Goal: Transaction & Acquisition: Purchase product/service

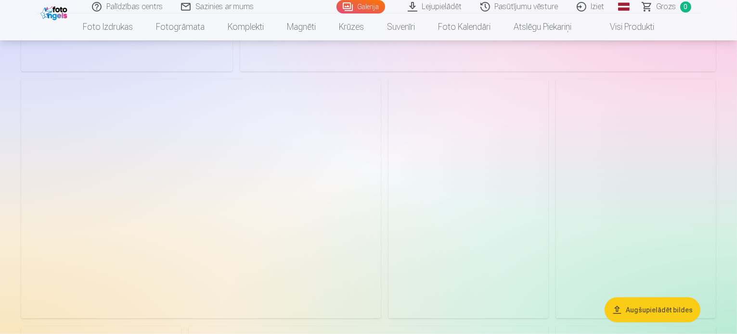
scroll to position [1107, 0]
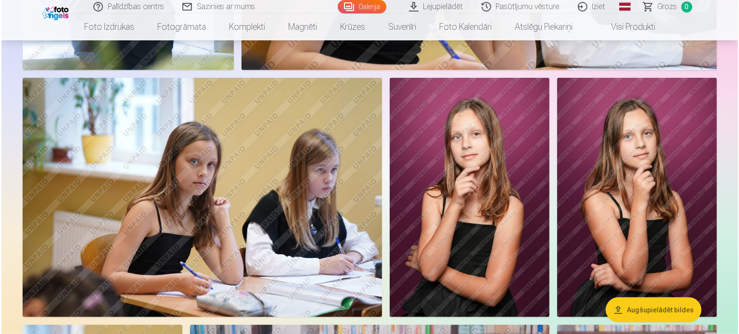
scroll to position [1109, 0]
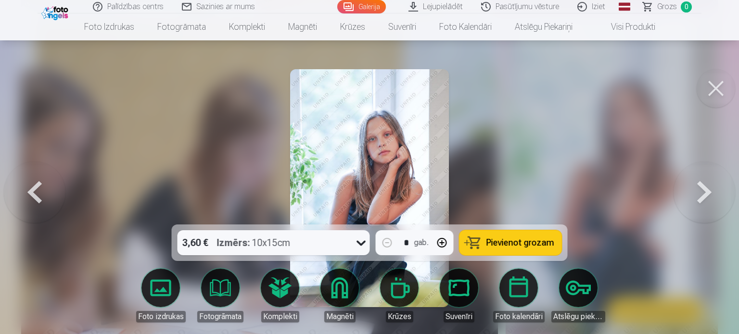
click at [535, 246] on span "Pievienot grozam" at bounding box center [520, 243] width 68 height 9
click at [710, 89] on button at bounding box center [716, 88] width 38 height 38
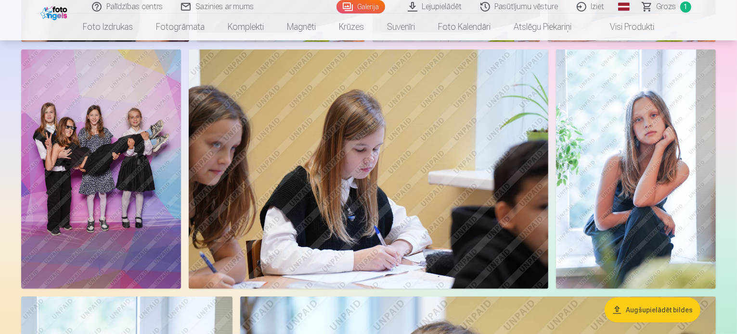
scroll to position [452, 0]
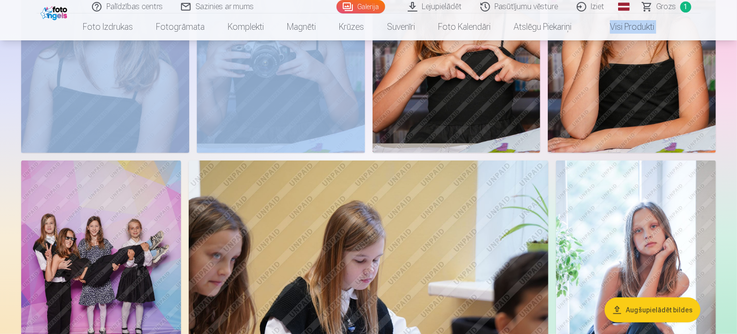
drag, startPoint x: 736, startPoint y: 30, endPoint x: 738, endPoint y: 71, distance: 41.0
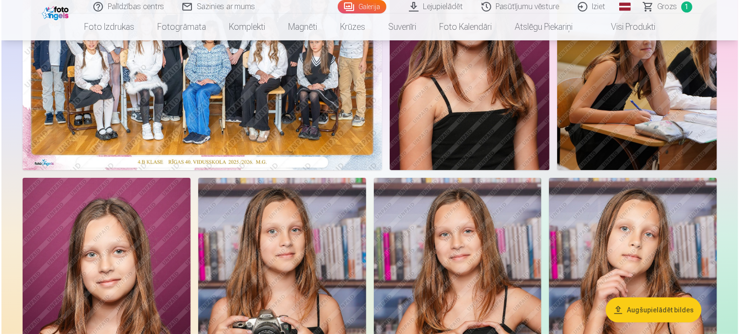
scroll to position [46, 0]
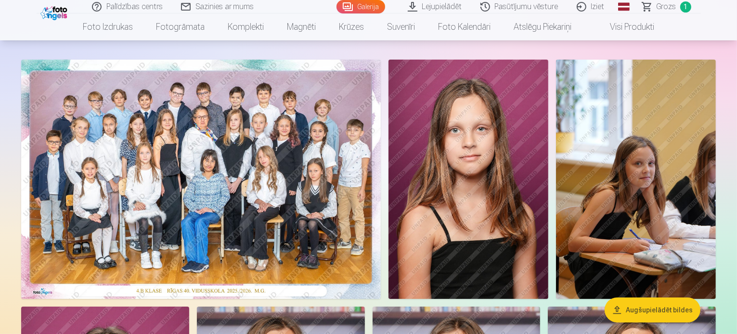
click at [349, 171] on img at bounding box center [200, 180] width 359 height 240
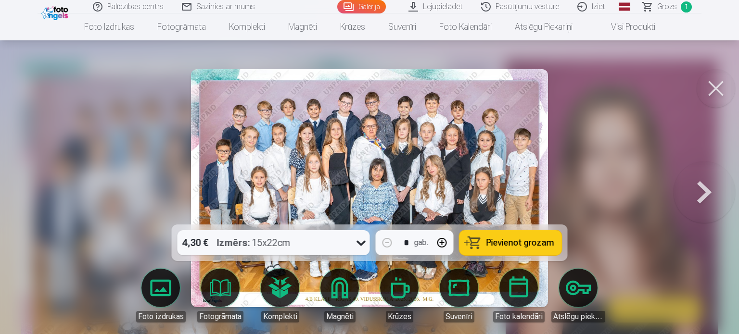
click at [519, 234] on button "Pievienot grozam" at bounding box center [511, 242] width 102 height 25
click at [284, 296] on link "Komplekti" at bounding box center [280, 296] width 54 height 54
click at [638, 77] on div at bounding box center [369, 167] width 739 height 334
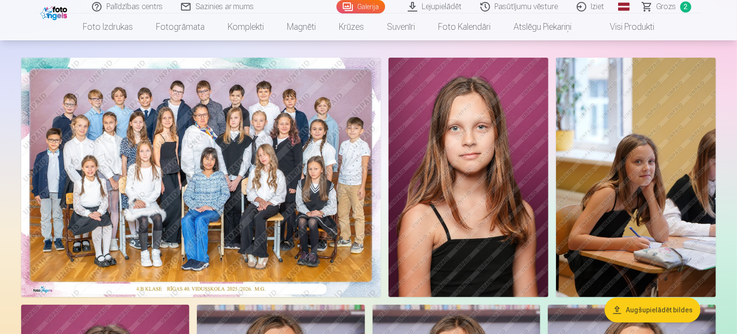
click at [661, 9] on span "Grozs" at bounding box center [666, 7] width 20 height 12
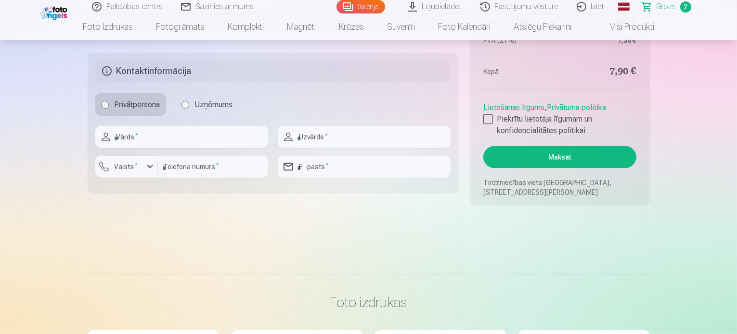
scroll to position [660, 0]
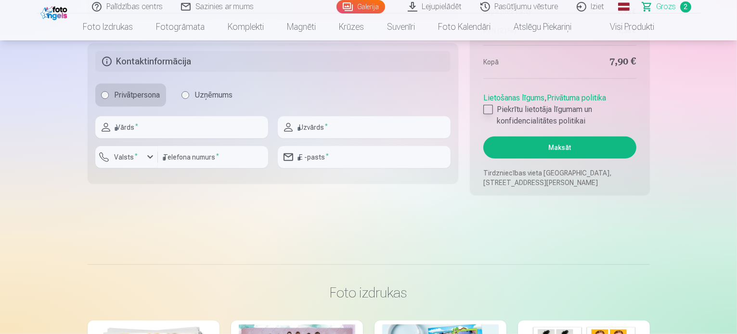
click at [483, 110] on div at bounding box center [488, 110] width 10 height 10
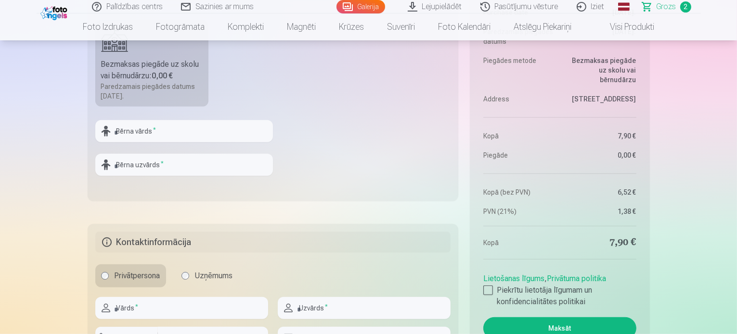
scroll to position [468, 0]
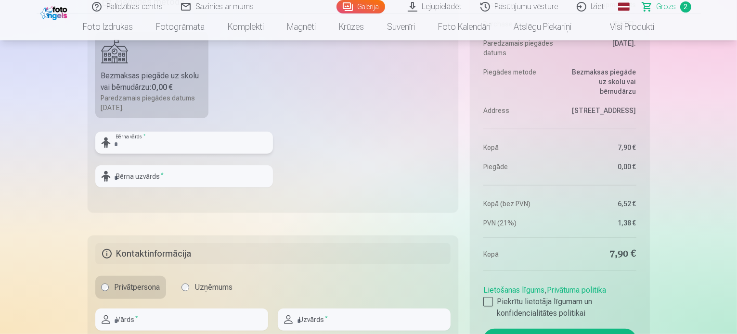
click at [191, 141] on input "text" at bounding box center [184, 143] width 178 height 22
type input "**********"
click at [176, 171] on input "text" at bounding box center [184, 177] width 178 height 22
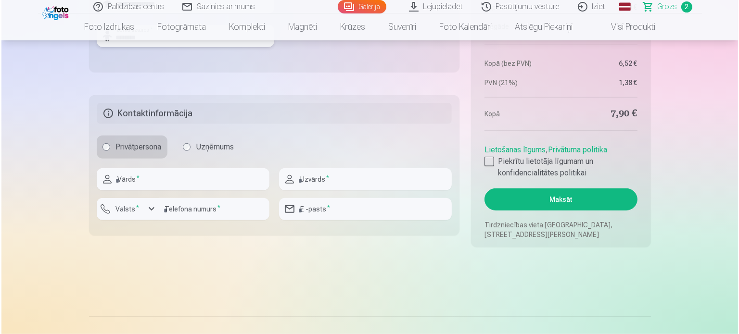
scroll to position [612, 0]
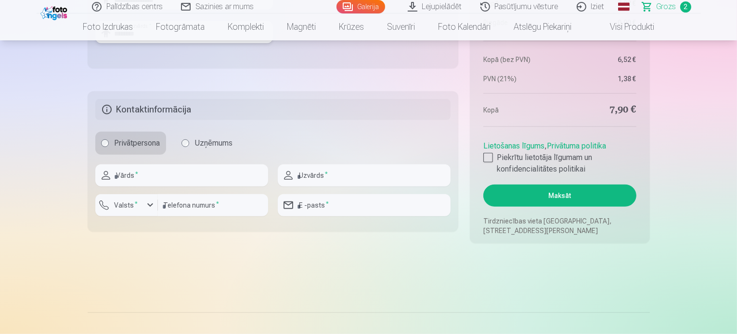
type input "********"
click at [194, 163] on fieldset "Kontaktinformācija Privātpersona Uzņēmums Vārds * Uzvārds * Valsts * Telefona n…" at bounding box center [273, 161] width 371 height 141
click at [184, 173] on input "text" at bounding box center [181, 176] width 173 height 22
type input "*****"
click at [378, 175] on input "text" at bounding box center [364, 176] width 173 height 22
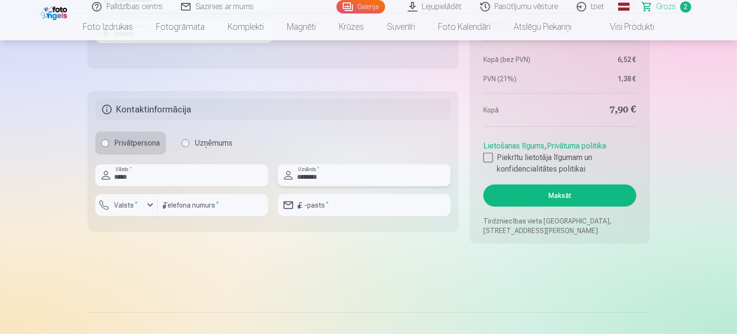
type input "********"
click at [123, 203] on label "Valsts *" at bounding box center [126, 206] width 31 height 10
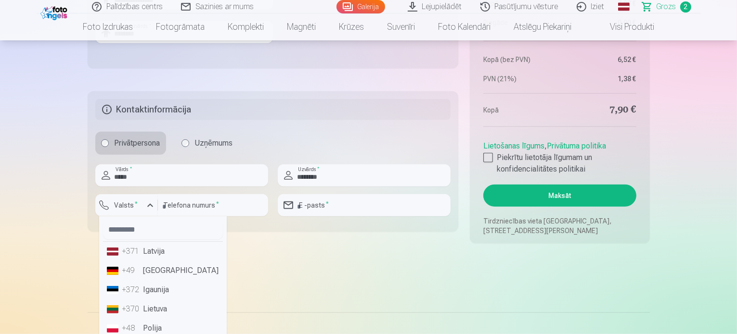
click at [150, 248] on li "+371 Latvija" at bounding box center [163, 251] width 120 height 19
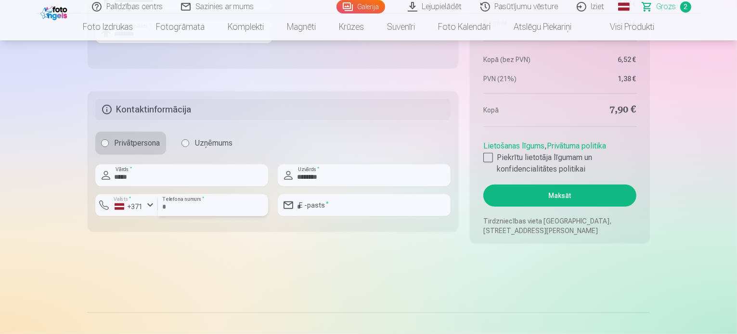
click at [202, 203] on input "number" at bounding box center [213, 205] width 110 height 22
type input "********"
click at [339, 206] on input "email" at bounding box center [364, 205] width 173 height 22
type input "**********"
click at [559, 197] on button "Maksāt" at bounding box center [559, 196] width 153 height 22
